Goal: Transaction & Acquisition: Purchase product/service

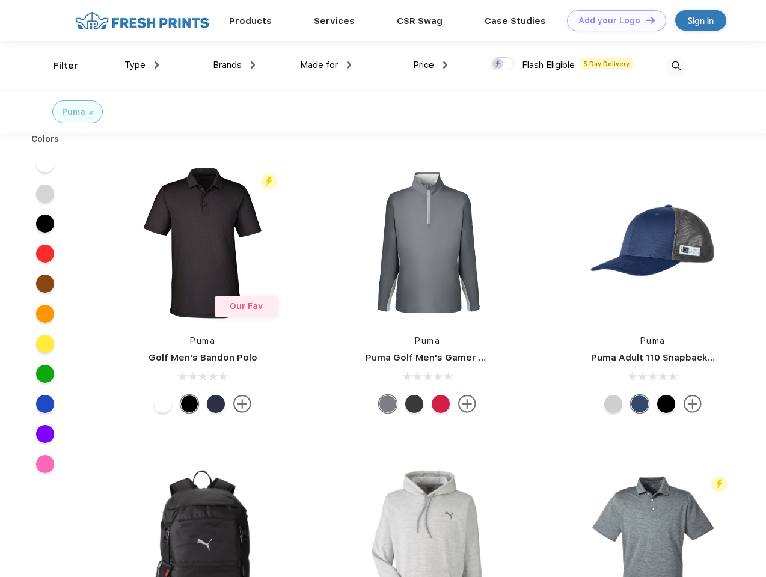
click at [612, 20] on link "Add your Logo Design Tool" at bounding box center [616, 20] width 99 height 21
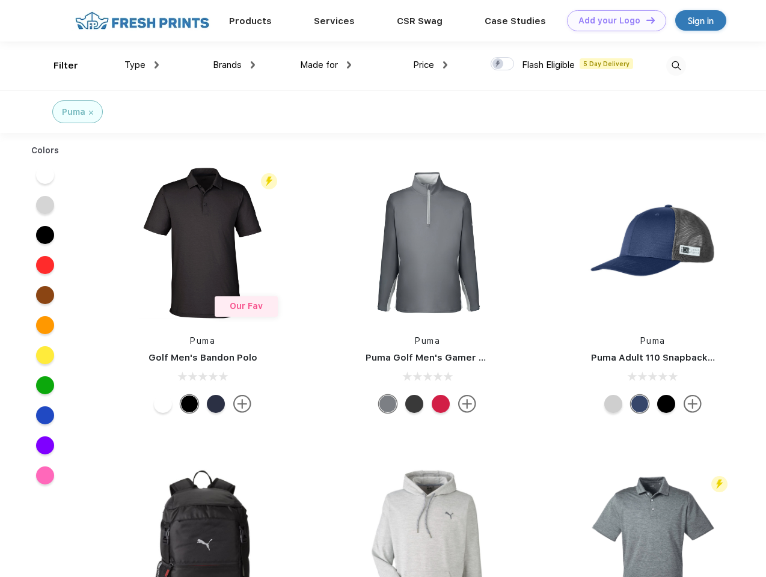
click at [0, 0] on div "Design Tool" at bounding box center [0, 0] width 0 height 0
click at [645, 20] on link "Add your Logo Design Tool" at bounding box center [616, 20] width 99 height 21
click at [58, 66] on div "Filter" at bounding box center [66, 66] width 25 height 14
click at [142, 65] on span "Type" at bounding box center [134, 65] width 21 height 11
click at [234, 65] on span "Brands" at bounding box center [227, 65] width 29 height 11
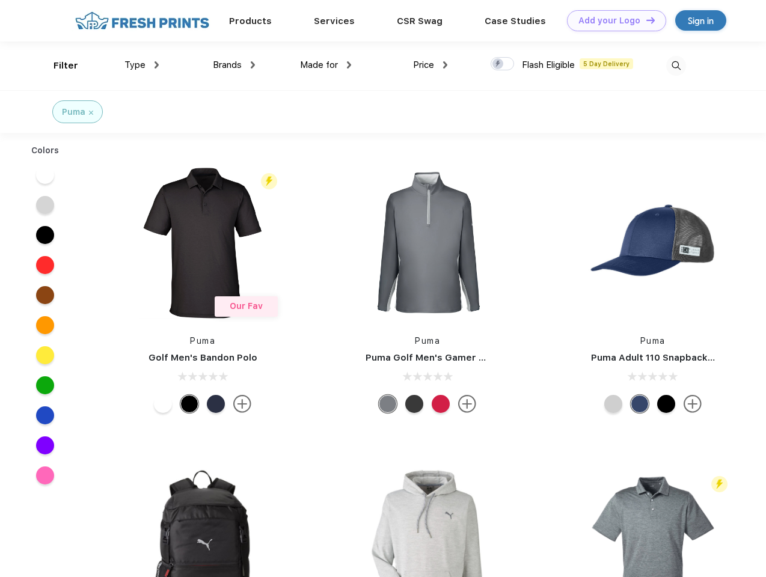
click at [326, 65] on span "Made for" at bounding box center [319, 65] width 38 height 11
click at [431, 65] on span "Price" at bounding box center [423, 65] width 21 height 11
click at [503, 64] on div at bounding box center [502, 63] width 23 height 13
click at [498, 64] on input "checkbox" at bounding box center [495, 61] width 8 height 8
click at [676, 66] on img at bounding box center [676, 66] width 20 height 20
